Goal: Transaction & Acquisition: Subscribe to service/newsletter

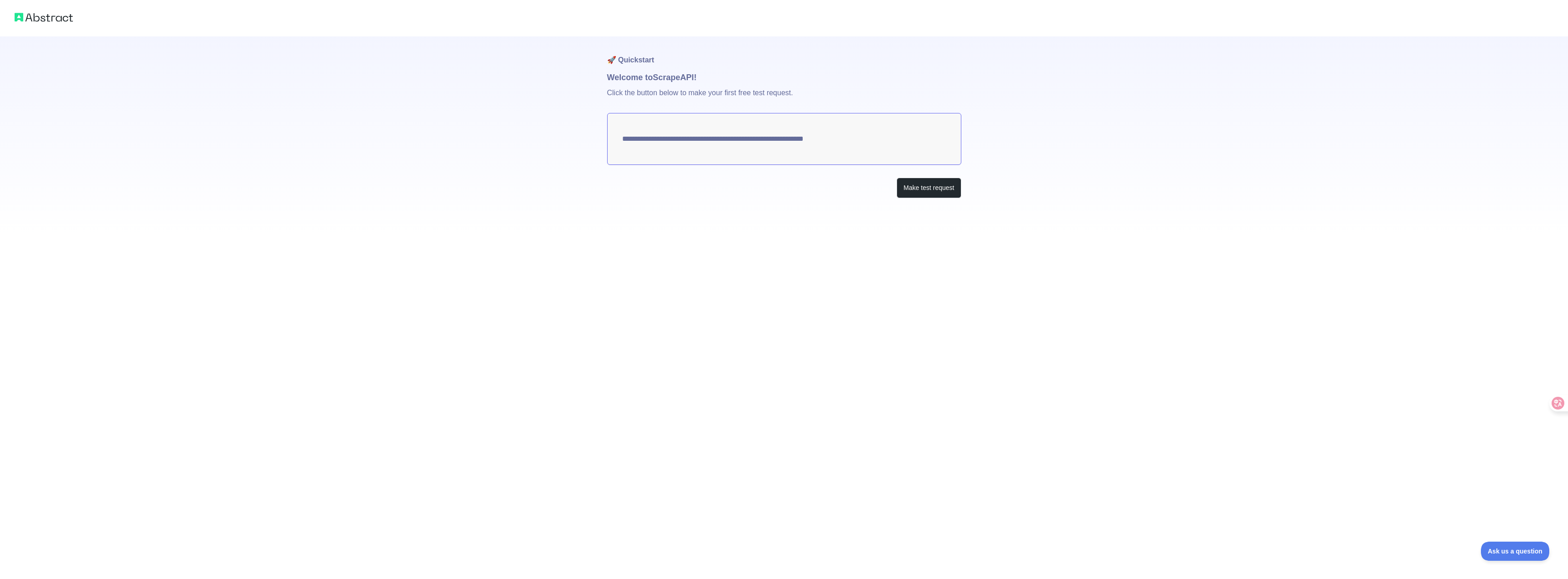
drag, startPoint x: 634, startPoint y: 132, endPoint x: 830, endPoint y: 135, distance: 196.0
click at [824, 135] on textarea "**********" at bounding box center [784, 139] width 354 height 52
click at [846, 135] on textarea "**********" at bounding box center [784, 139] width 354 height 52
click at [924, 195] on button "Make test request" at bounding box center [929, 188] width 65 height 21
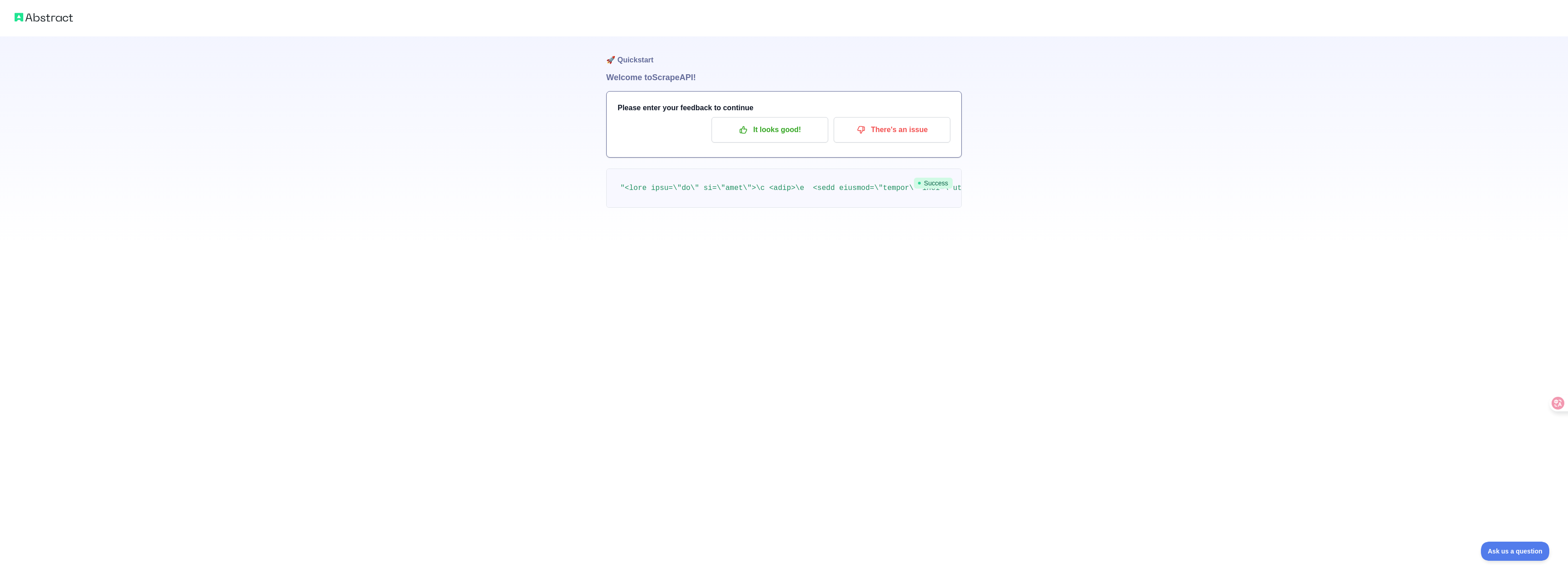
click at [558, 133] on div "🚀 Quickstart Welcome to Scrape API! Please enter your feedback to continue It l…" at bounding box center [784, 122] width 1568 height 244
drag, startPoint x: 727, startPoint y: 108, endPoint x: 816, endPoint y: 108, distance: 89.0
click at [807, 108] on h3 "Please enter your feedback to continue" at bounding box center [784, 108] width 333 height 11
click at [816, 108] on h3 "Please enter your feedback to continue" at bounding box center [784, 108] width 333 height 11
click at [1021, 188] on div "🚀 Quickstart Welcome to Scrape API! Please enter your feedback to continue It l…" at bounding box center [784, 122] width 1568 height 244
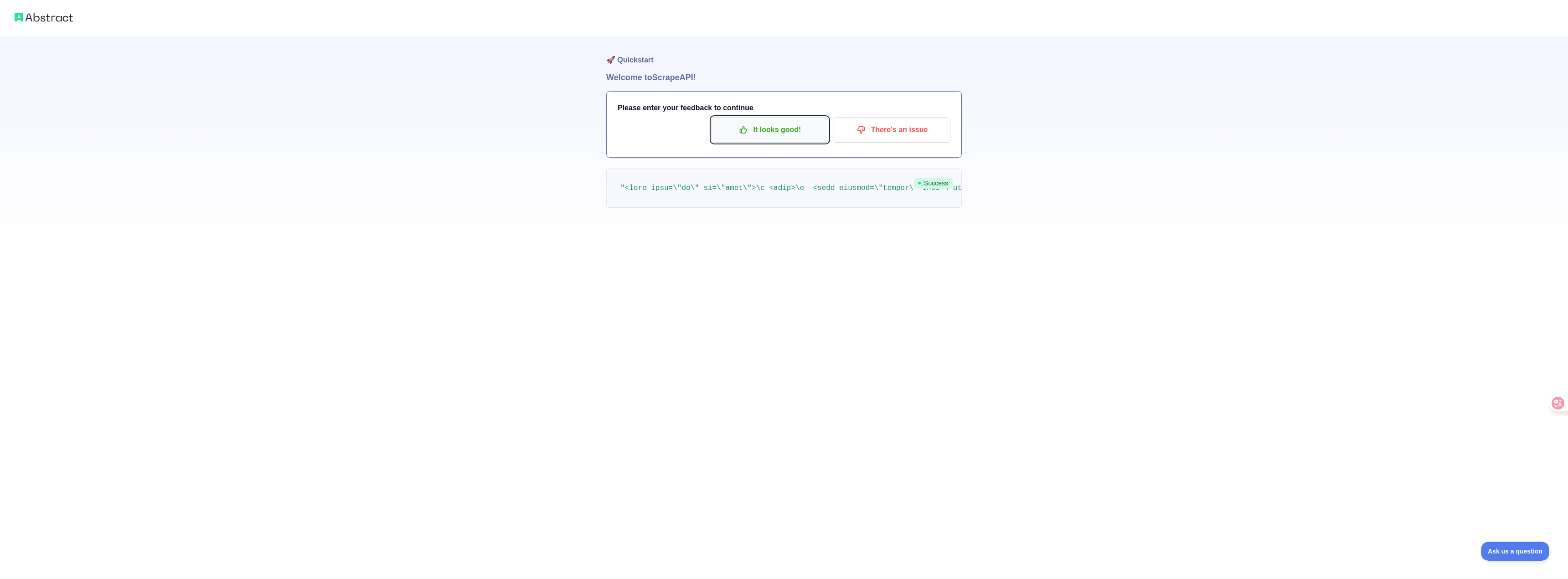
click at [779, 142] on button "It looks good!" at bounding box center [770, 130] width 117 height 26
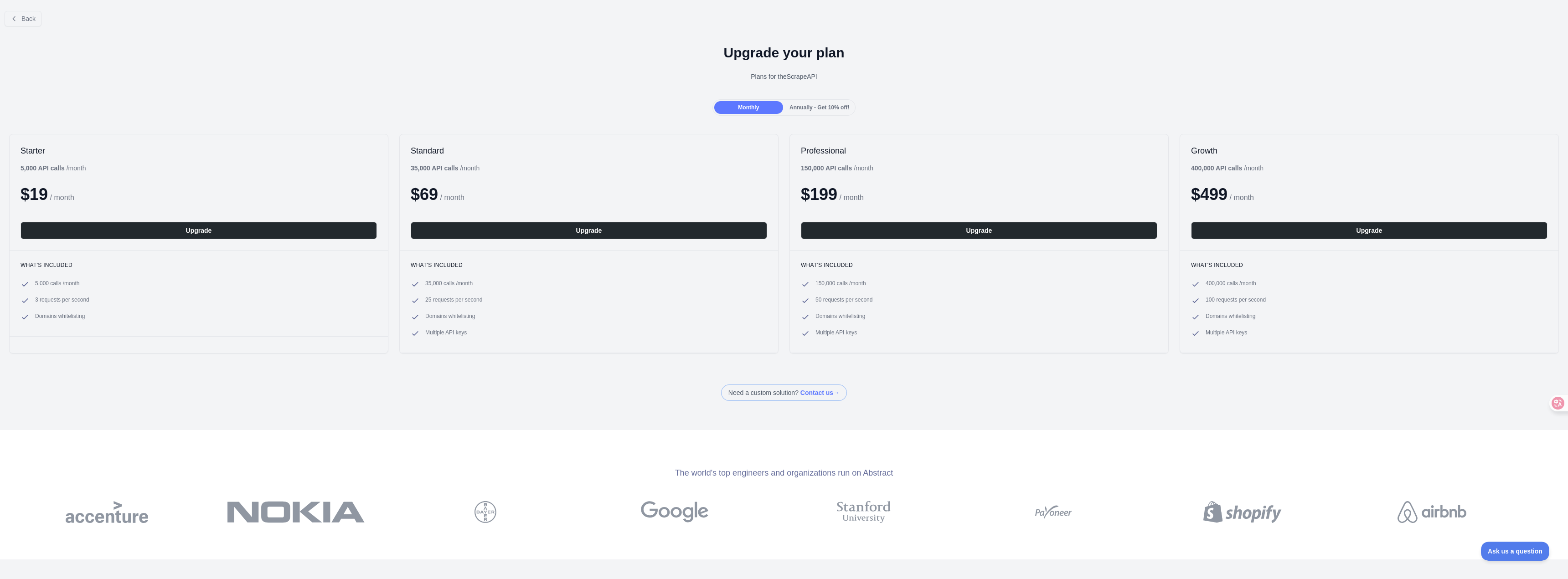
click at [754, 79] on div "Plans for the Scrape API" at bounding box center [784, 76] width 1553 height 9
click at [869, 74] on div "Plans for the Scrape API" at bounding box center [784, 76] width 1553 height 9
click at [24, 20] on span "Back" at bounding box center [28, 19] width 14 height 7
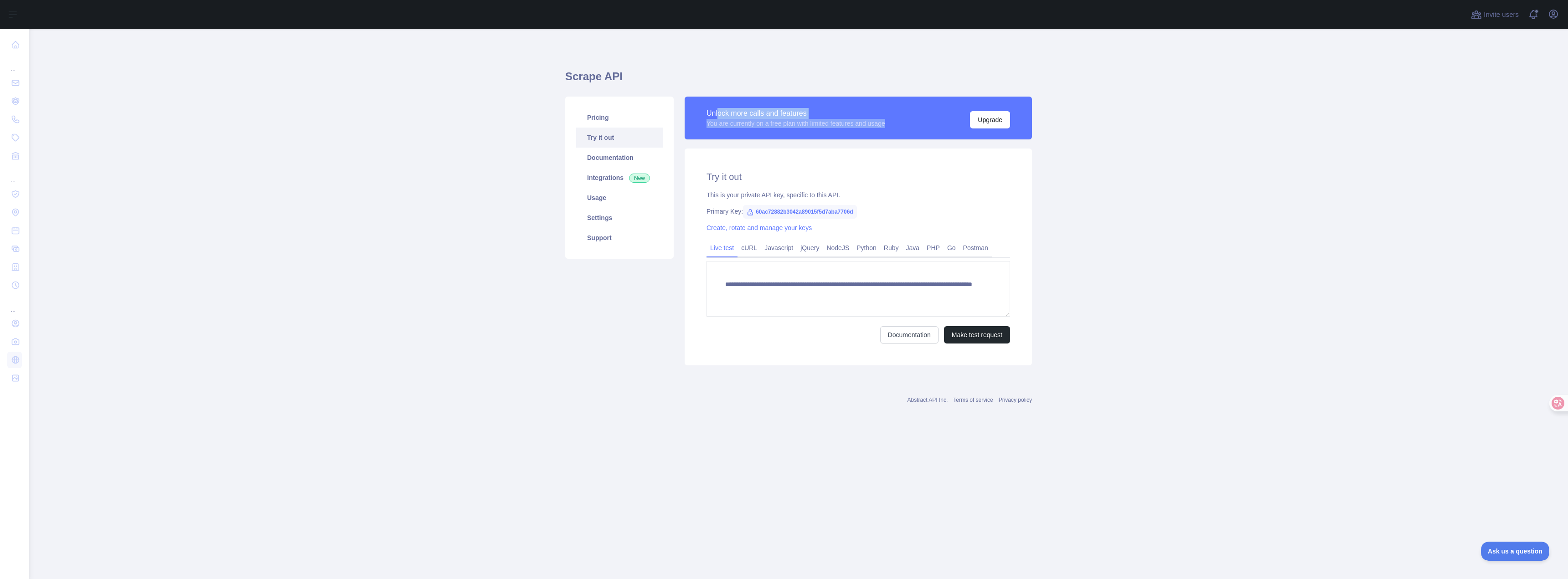
drag, startPoint x: 794, startPoint y: 122, endPoint x: 900, endPoint y: 130, distance: 106.3
click at [897, 130] on div "Unlock more calls and features You are currently on a free plan with limited fe…" at bounding box center [858, 118] width 348 height 43
click at [900, 130] on div "Unlock more calls and features You are currently on a free plan with limited fe…" at bounding box center [858, 118] width 348 height 43
drag, startPoint x: 905, startPoint y: 130, endPoint x: 688, endPoint y: 109, distance: 218.0
click at [688, 109] on div "Unlock more calls and features You are currently on a free plan with limited fe…" at bounding box center [858, 118] width 348 height 43
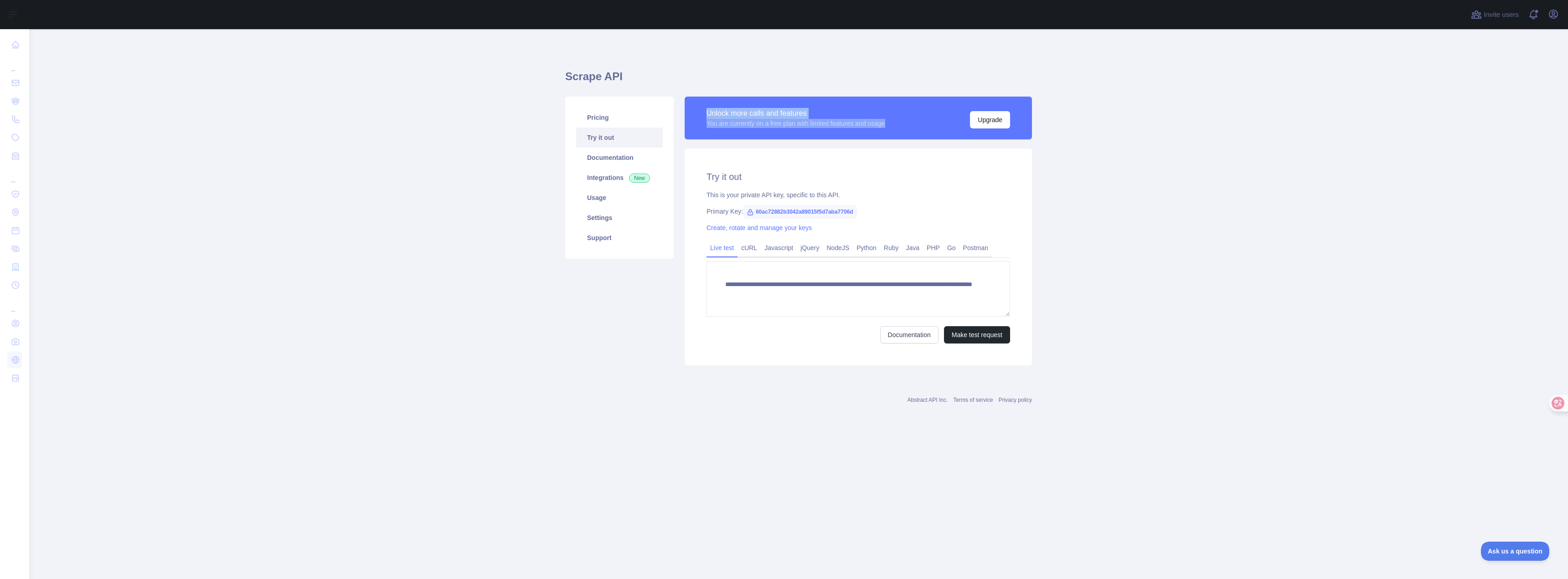
click at [688, 109] on div "Unlock more calls and features You are currently on a free plan with limited fe…" at bounding box center [858, 118] width 348 height 43
click at [743, 126] on font "您当前使用的是免费计划，其功能和使用方式有限" at bounding box center [777, 123] width 141 height 7
drag, startPoint x: 730, startPoint y: 125, endPoint x: 858, endPoint y: 124, distance: 128.0
click at [842, 124] on font "您当前使用的是免费计划，其功能和使用方式有限" at bounding box center [777, 123] width 141 height 7
click at [858, 124] on div "解锁更多通话和功能 您当前使用的是免费计划，其功能和使用方式有限 升级" at bounding box center [858, 118] width 304 height 21
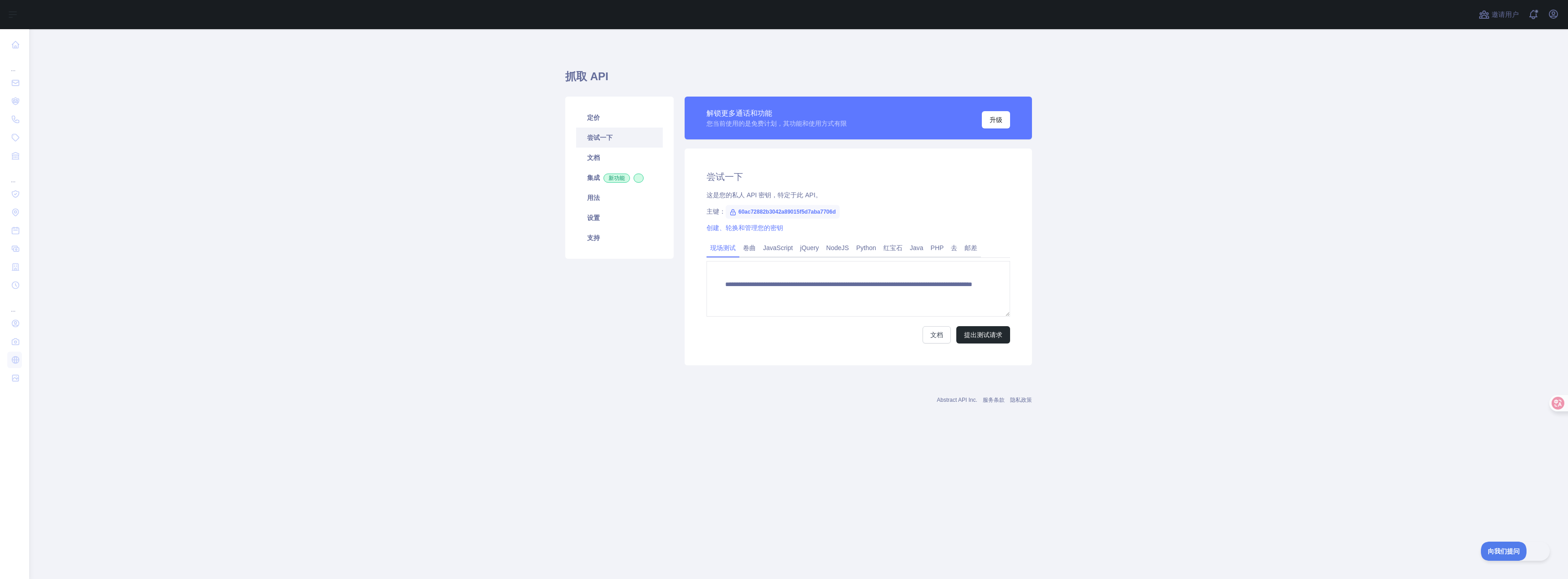
click at [858, 124] on div "解锁更多通话和功能 您当前使用的是免费计划，其功能和使用方式有限 升级" at bounding box center [858, 118] width 304 height 21
click at [792, 187] on div "**********" at bounding box center [858, 257] width 348 height 217
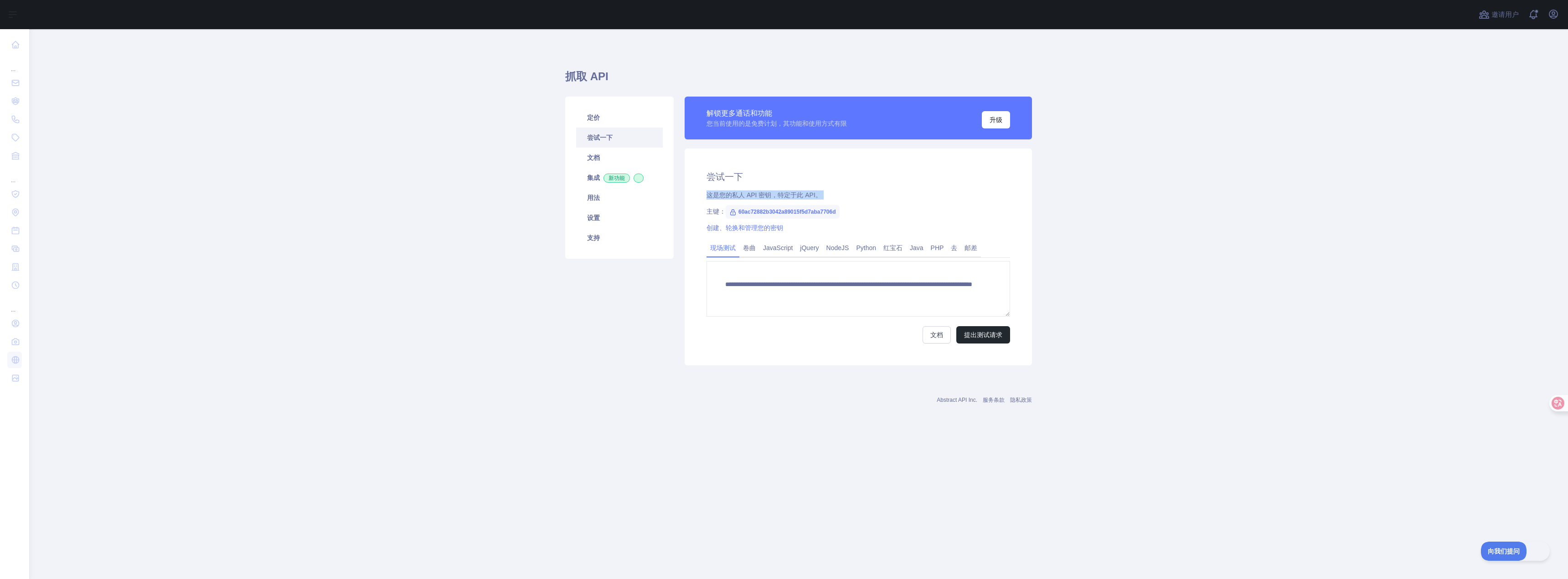
click at [859, 189] on div "**********" at bounding box center [858, 257] width 348 height 217
click at [617, 116] on link "定价" at bounding box center [620, 117] width 86 height 20
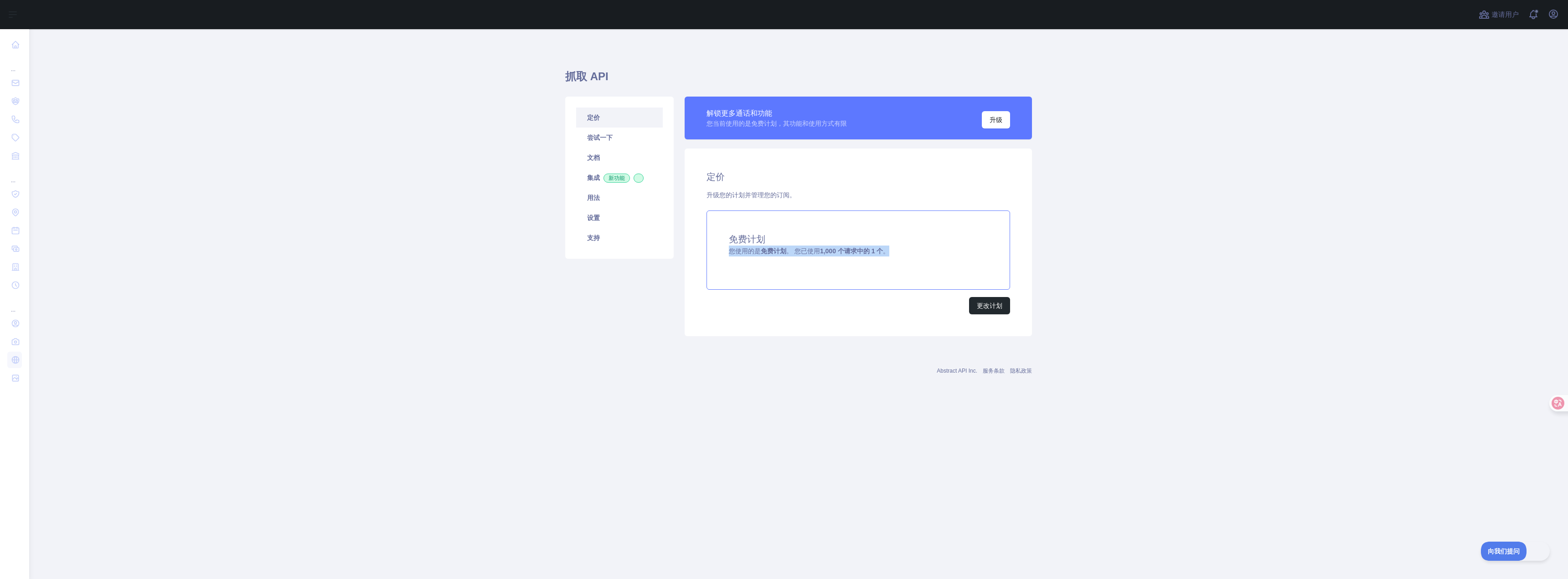
drag, startPoint x: 890, startPoint y: 254, endPoint x: 721, endPoint y: 250, distance: 169.0
click at [721, 250] on div "免费计划 您使用的是 免费 计划 。 您已使用 1,000 个请求中的 1 个 。" at bounding box center [858, 250] width 304 height 79
click at [528, 175] on main "抓取 API 定价 尝试一下 文档 集成 新功能 用法 设置 支持 解锁更多通话和功能 您当前使用的是免费计划，其功能和使用方式有限 升级 定价 升级您的计划…" at bounding box center [799, 304] width 1539 height 550
drag, startPoint x: 528, startPoint y: 175, endPoint x: 466, endPoint y: 179, distance: 62.1
click at [466, 179] on main "抓取 API 定价 尝试一下 文档 集成 新功能 用法 设置 支持 解锁更多通话和功能 您当前使用的是免费计划，其功能和使用方式有限 升级 定价 升级您的计划…" at bounding box center [799, 304] width 1539 height 550
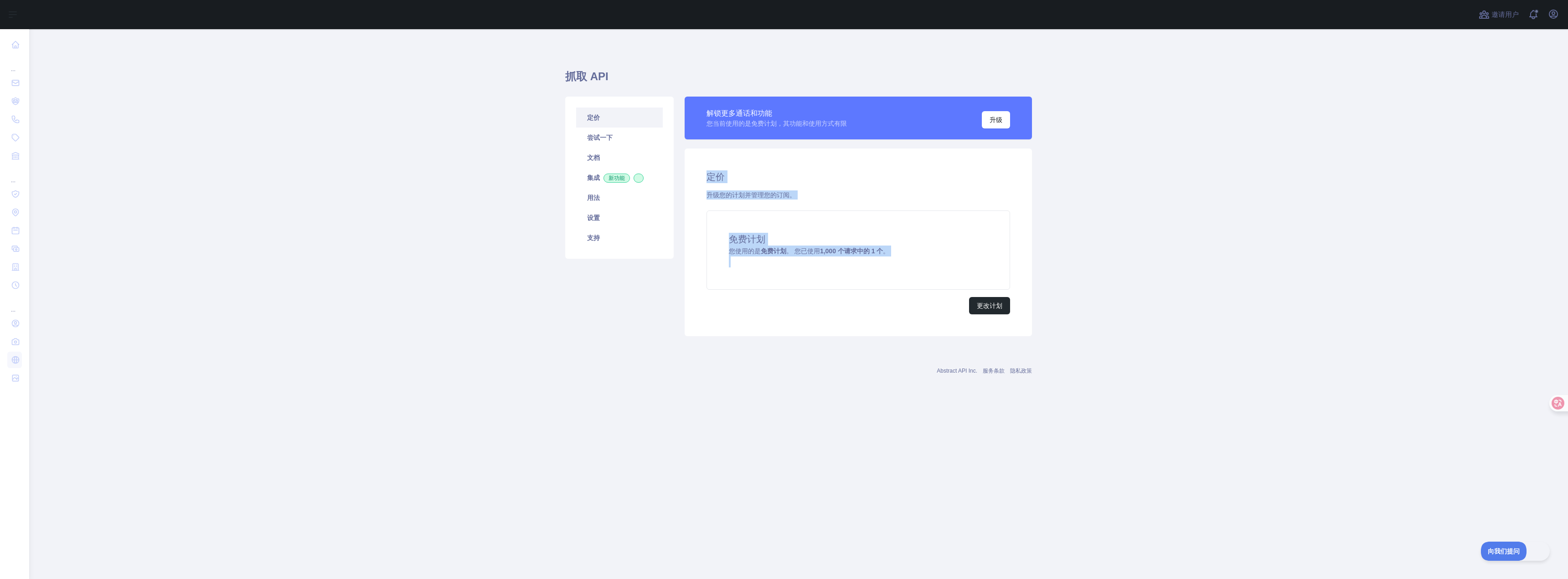
drag, startPoint x: 716, startPoint y: 176, endPoint x: 936, endPoint y: 345, distance: 277.4
click at [934, 345] on div "抓取 API 定价 尝试一下 文档 集成 新功能 用法 设置 支持 解锁更多通话和功能 您当前使用的是免费计划，其功能和使用方式有限 升级 定价 升级您的计划…" at bounding box center [799, 200] width 467 height 298
click at [936, 344] on div "抓取 API 定价 尝试一下 文档 集成 新功能 用法 设置 支持 解锁更多通话和功能 您当前使用的是免费计划，其功能和使用方式有限 升级 定价 升级您的计划…" at bounding box center [799, 200] width 467 height 298
click at [786, 307] on div "更改计划" at bounding box center [858, 305] width 304 height 17
click at [594, 141] on font "尝试一下" at bounding box center [600, 137] width 26 height 7
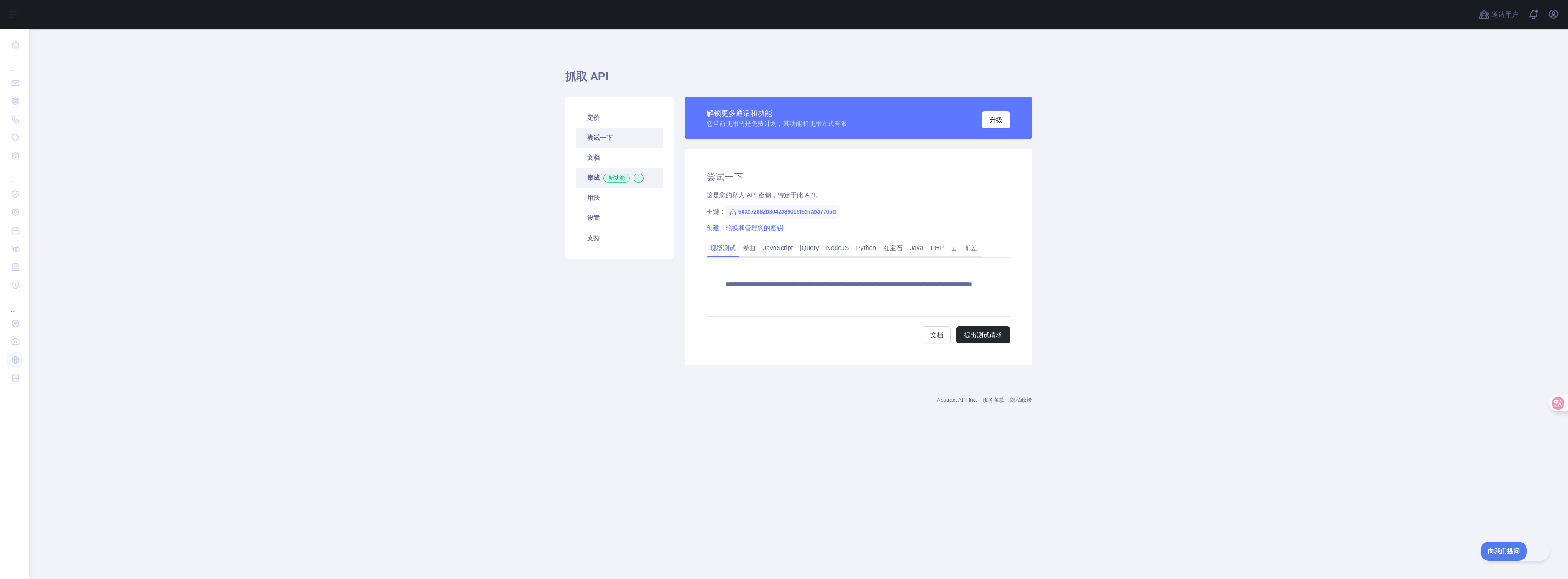
click at [595, 168] on link "集成 新功能" at bounding box center [620, 178] width 86 height 20
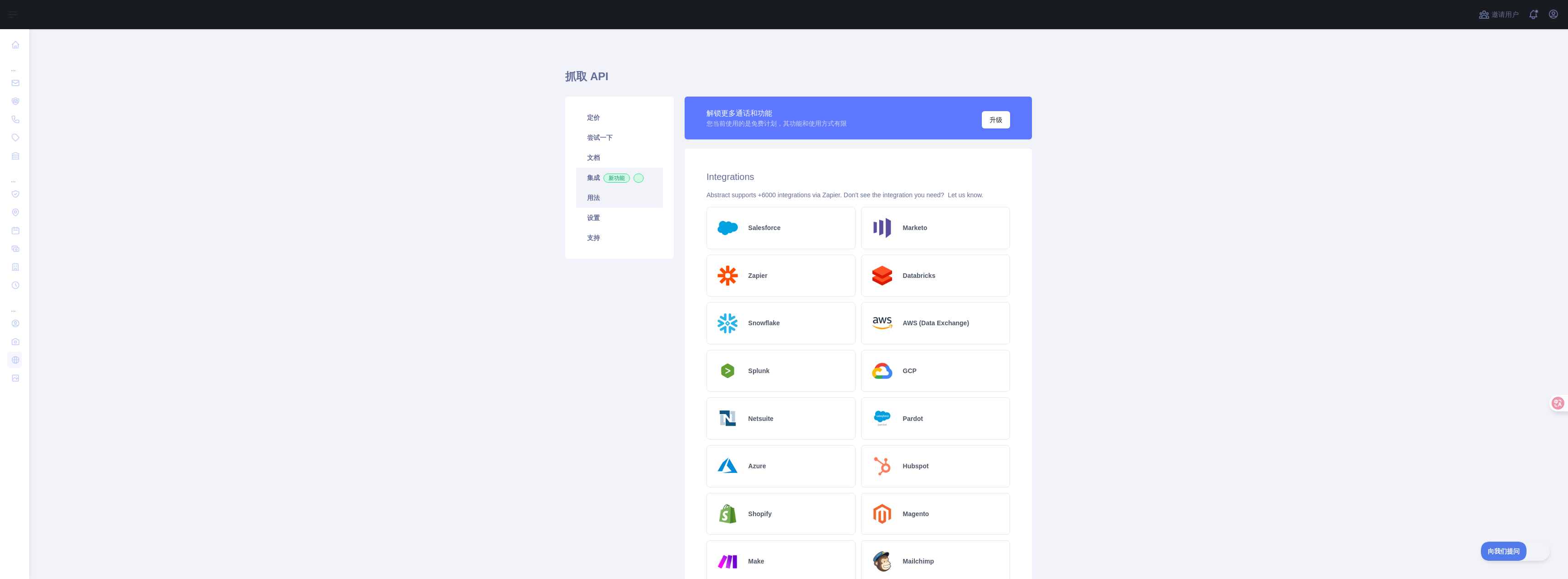
click at [597, 190] on link "用法" at bounding box center [620, 198] width 86 height 20
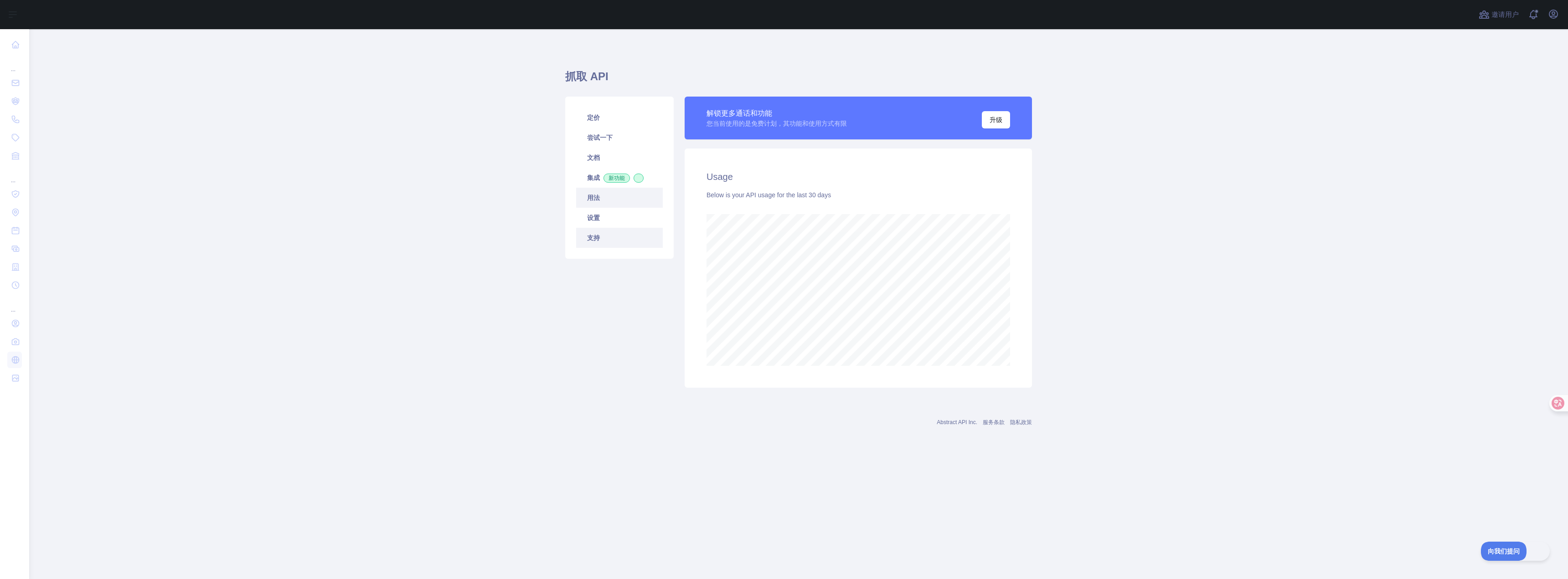
scroll to position [550, 1539]
click at [600, 162] on link "文档" at bounding box center [620, 158] width 86 height 20
